Goal: Leave review/rating: Share an evaluation or opinion about a product, service, or content

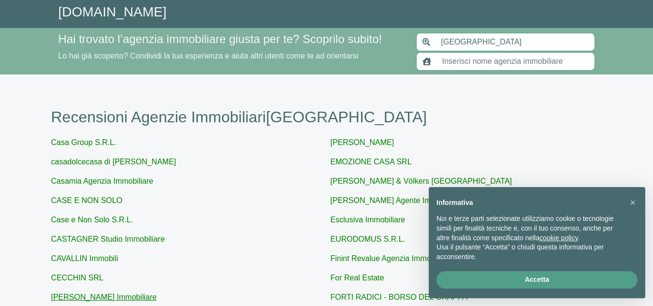
click at [93, 296] on link "[PERSON_NAME] Immobiliare" at bounding box center [104, 297] width 106 height 8
type input "[PERSON_NAME] Immobiliare"
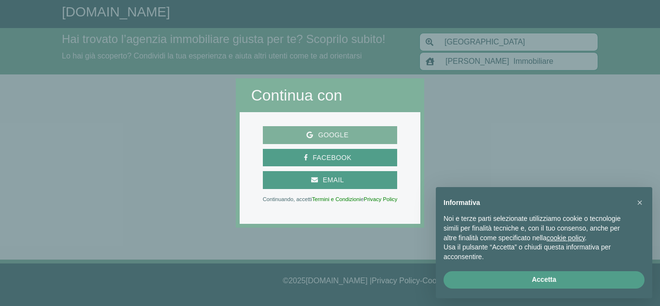
click at [322, 137] on span "Google" at bounding box center [333, 135] width 40 height 12
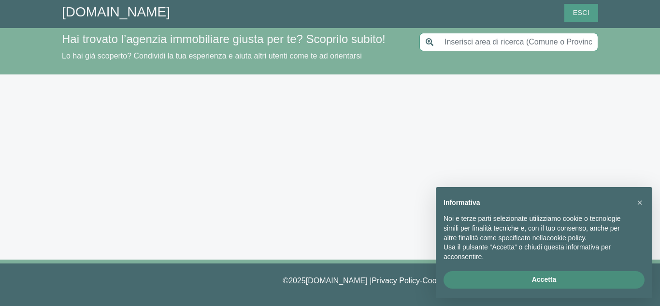
type input "[GEOGRAPHIC_DATA]"
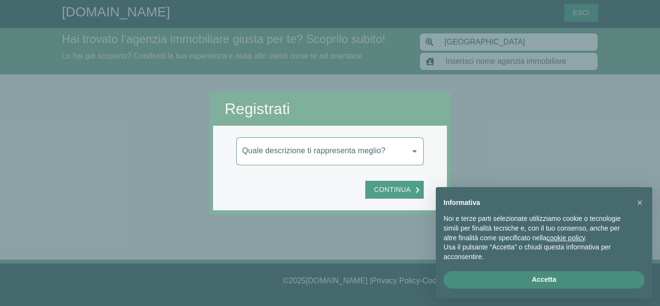
type input "[PERSON_NAME] Immobiliare"
